Goal: Find specific page/section: Find specific page/section

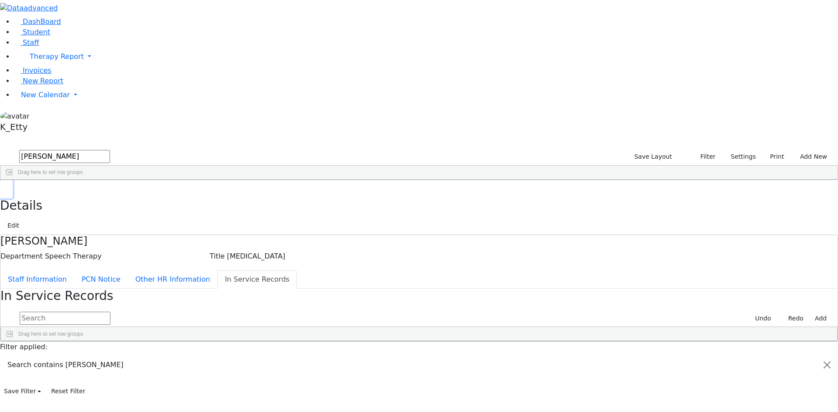
drag, startPoint x: 168, startPoint y: 15, endPoint x: 472, endPoint y: 46, distance: 306.2
click at [13, 180] on button "button" at bounding box center [6, 189] width 13 height 18
click at [39, 47] on link "Staff" at bounding box center [26, 42] width 25 height 8
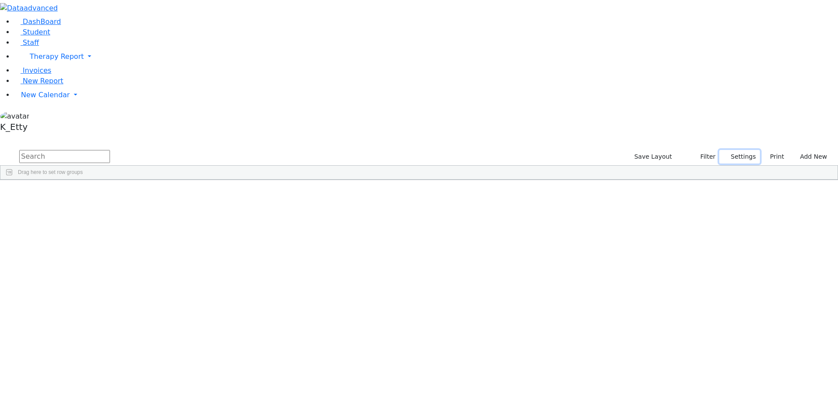
click at [726, 150] on button "Settings" at bounding box center [739, 157] width 40 height 14
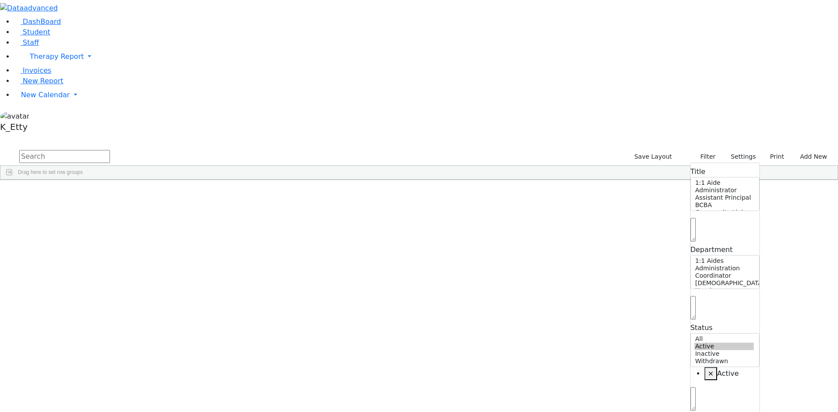
click at [708, 370] on span "×" at bounding box center [711, 374] width 6 height 8
select select "Active,Inactive,Withdrawn"
click at [110, 150] on input "text" at bounding box center [64, 156] width 91 height 13
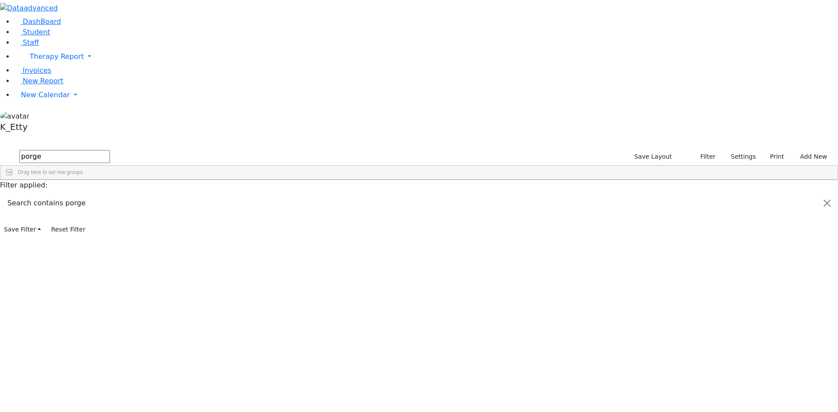
click at [0, 27] on html "Printing Please wait. Remaining time 10 seconds. Print Schedule Options Show Bi…" at bounding box center [419, 118] width 838 height 237
type input "weiss"
click at [204, 353] on div "Teacher Aide Bilingual" at bounding box center [177, 359] width 51 height 12
